Goal: Task Accomplishment & Management: Use online tool/utility

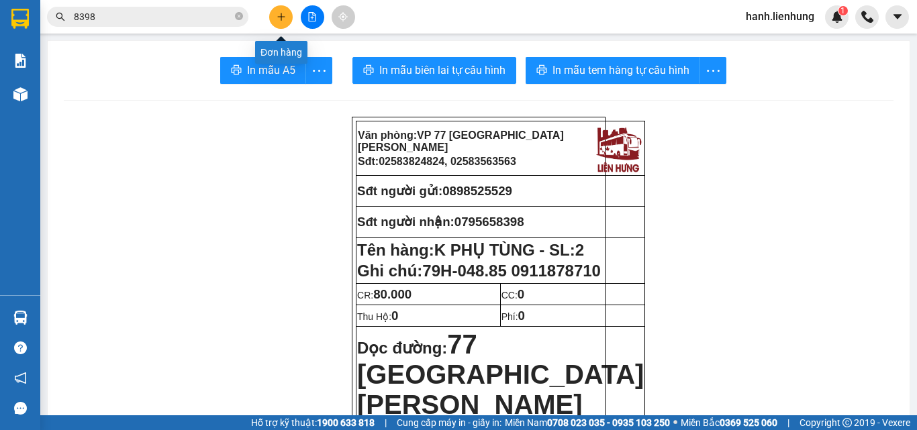
click at [285, 11] on button at bounding box center [280, 16] width 23 height 23
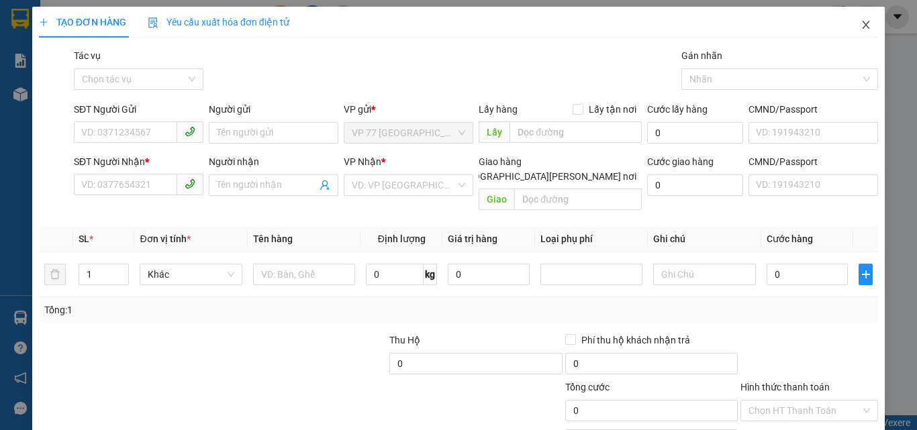
click at [861, 26] on icon "close" at bounding box center [866, 24] width 11 height 11
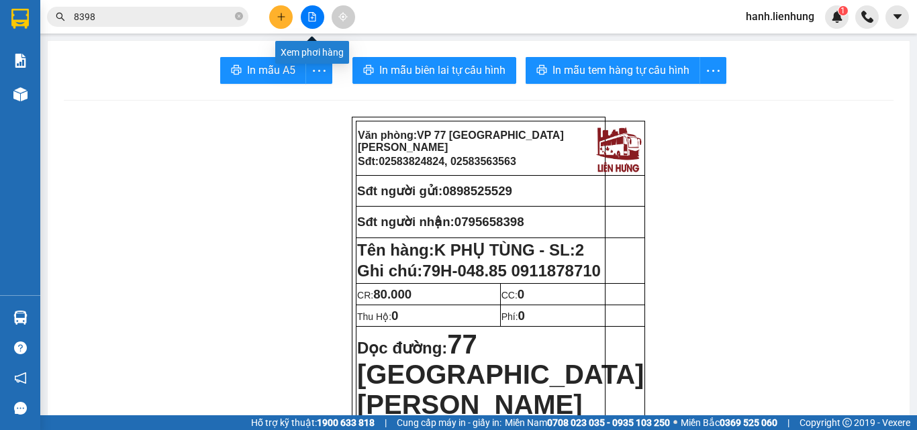
click at [314, 15] on icon "file-add" at bounding box center [311, 16] width 9 height 9
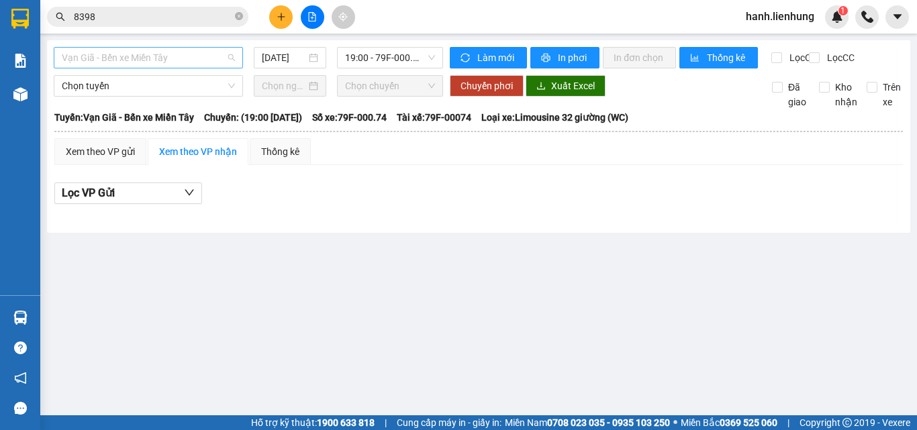
click at [158, 56] on span "Vạn Giã - Bến xe Miền Tây" at bounding box center [148, 58] width 173 height 20
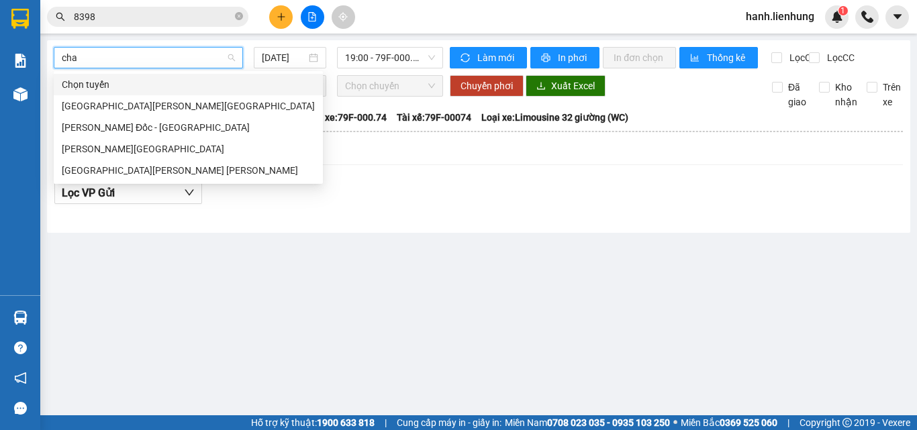
type input "chau"
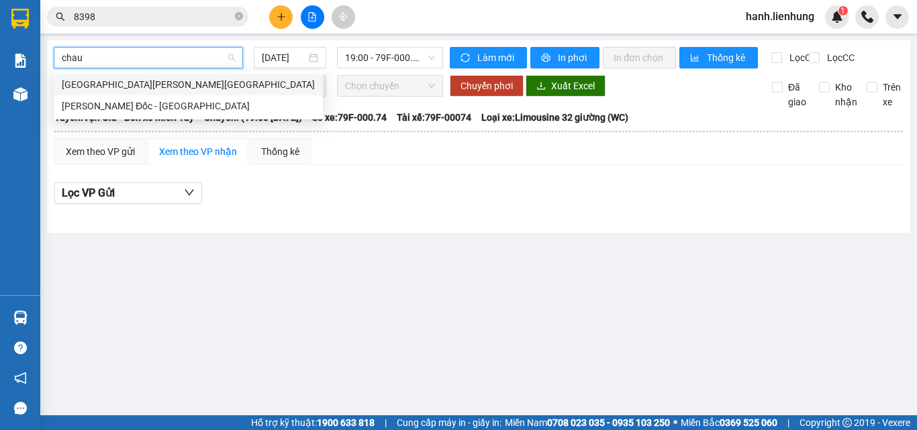
click at [135, 87] on div "[GEOGRAPHIC_DATA][PERSON_NAME][GEOGRAPHIC_DATA]" at bounding box center [188, 84] width 253 height 15
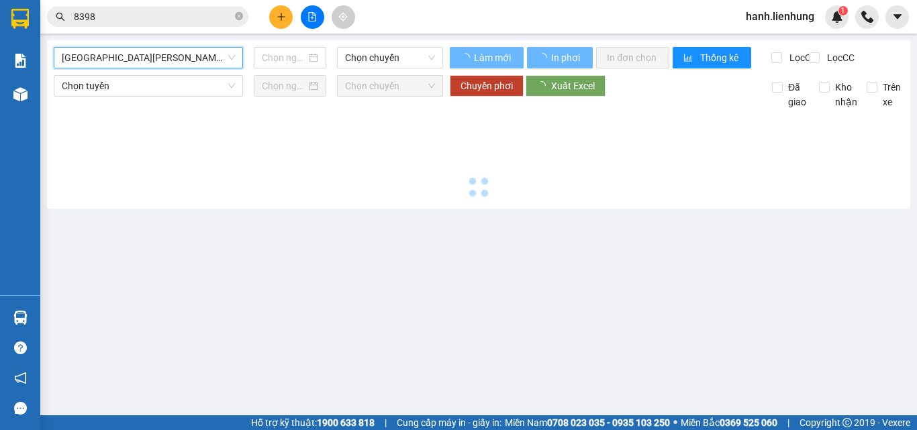
type input "[DATE]"
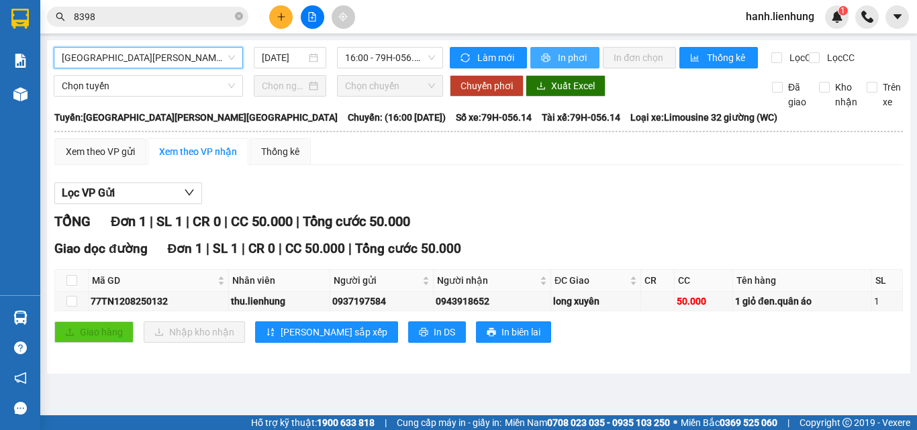
click at [571, 66] on button "In phơi" at bounding box center [564, 57] width 69 height 21
click at [750, 192] on div "Lọc VP Gửi [PERSON_NAME] 1 | SL 1 | CR 0 | CC 50.000 | [PERSON_NAME] 50.000 Gi…" at bounding box center [478, 268] width 848 height 184
